Goal: Information Seeking & Learning: Learn about a topic

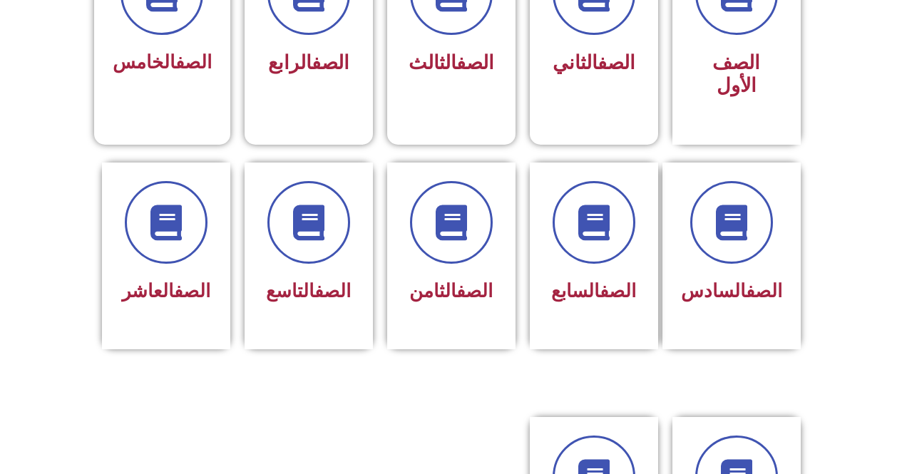
scroll to position [469, 0]
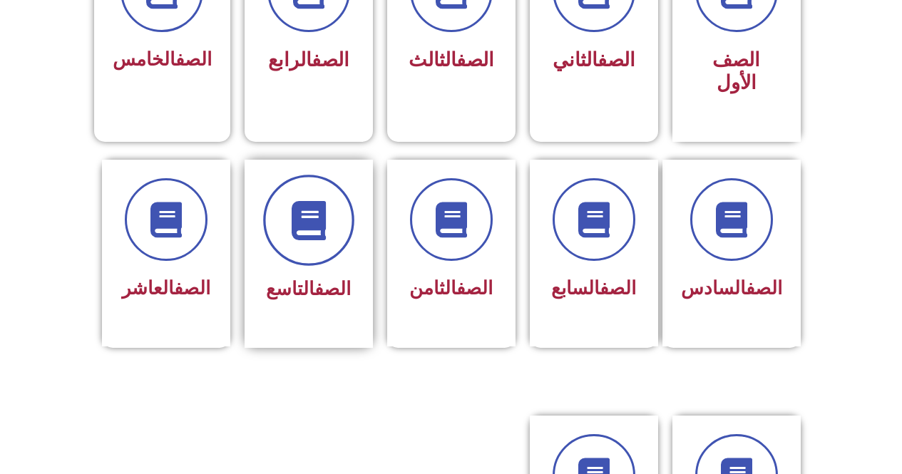
click at [330, 227] on span at bounding box center [308, 220] width 91 height 91
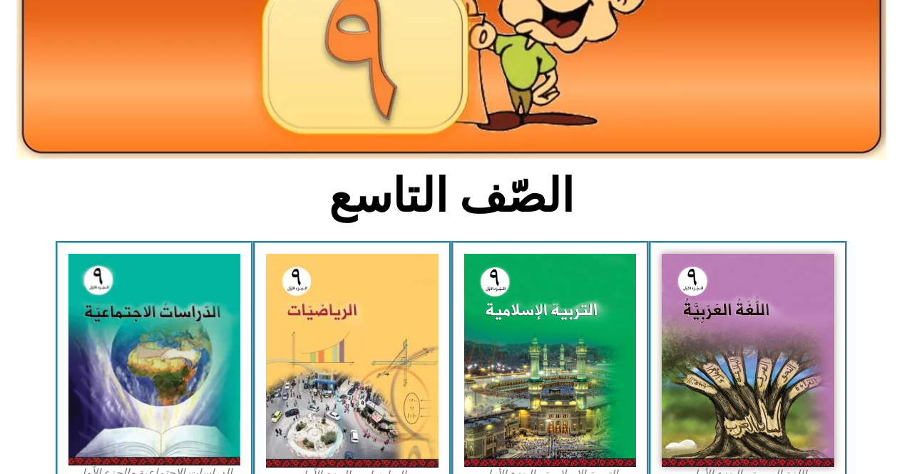
scroll to position [317, 0]
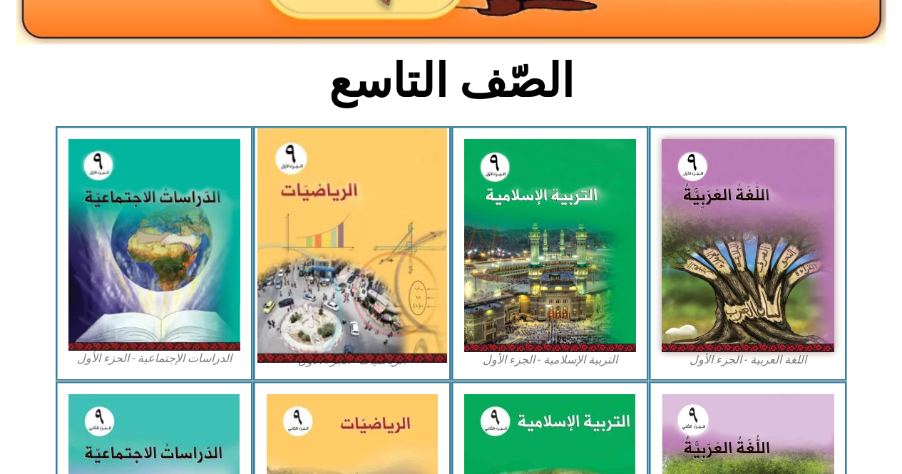
click at [307, 235] on img at bounding box center [352, 245] width 190 height 235
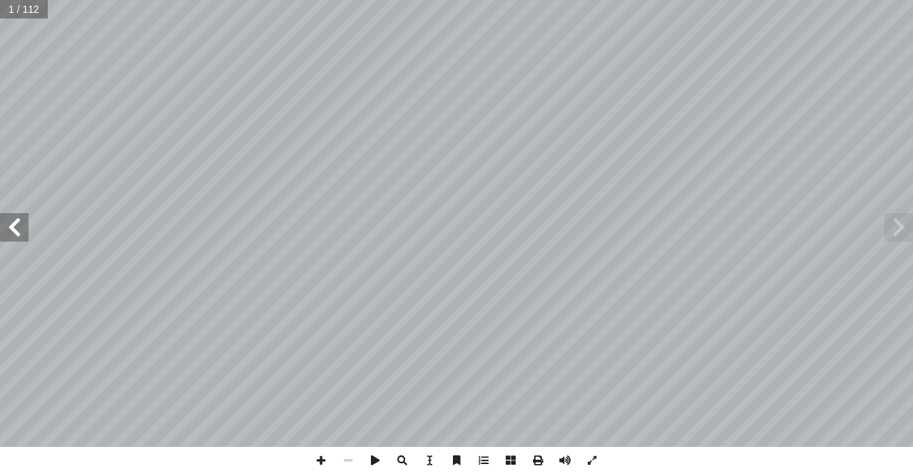
click at [20, 228] on span at bounding box center [14, 227] width 29 height 29
click at [20, 227] on span at bounding box center [14, 227] width 29 height 29
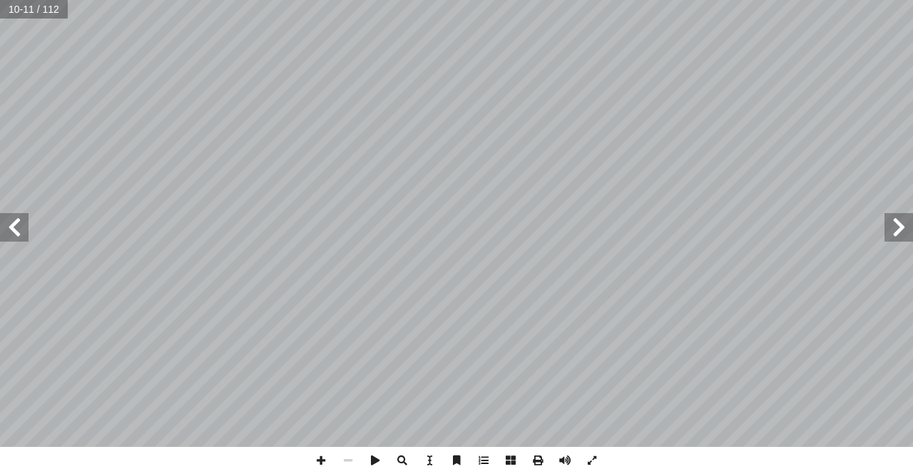
click at [20, 227] on span at bounding box center [14, 227] width 29 height 29
click at [307, 463] on div "10 ) ٣ - ١ ( � ة وقسمته ّ عداد الحقيقي أ � ضرب ال لمتطابقة � عات ّ لمرب � مت ِ …" at bounding box center [456, 237] width 913 height 474
click at [319, 459] on span at bounding box center [320, 460] width 27 height 27
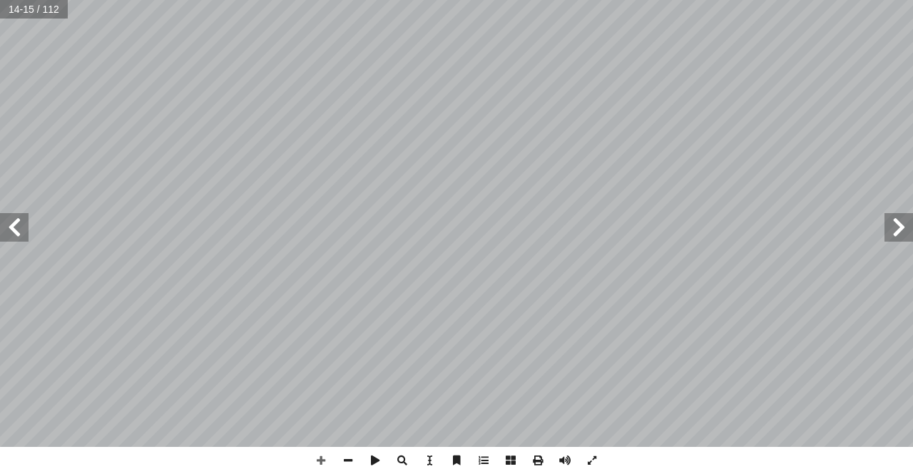
click at [778, 0] on html "الصفحة الرئيسية الصف الأول الصف الثاني الصف الثالث الصف الرابع الصف الخامس الصف…" at bounding box center [456, 65] width 913 height 130
click at [6, 220] on div "10 ) ٣ - ١ ( � ة وقسمته ّ عداد الحقيقي أ � ضرب ال لمتطابقة � عات ّ لمرب � مت ِ …" at bounding box center [456, 223] width 913 height 447
click at [386, 0] on html "الصفحة الرئيسية الصف الأول الصف الثاني الصف الثالث الصف الرابع الصف الخامس الصف…" at bounding box center [456, 65] width 913 height 130
click at [4, 229] on span at bounding box center [14, 227] width 29 height 29
click at [217, 130] on html "الصفحة الرئيسية الصف الأول الصف الثاني الصف الثالث الصف الرابع الصف الخامس الصف…" at bounding box center [456, 65] width 913 height 130
